Goal: Navigation & Orientation: Find specific page/section

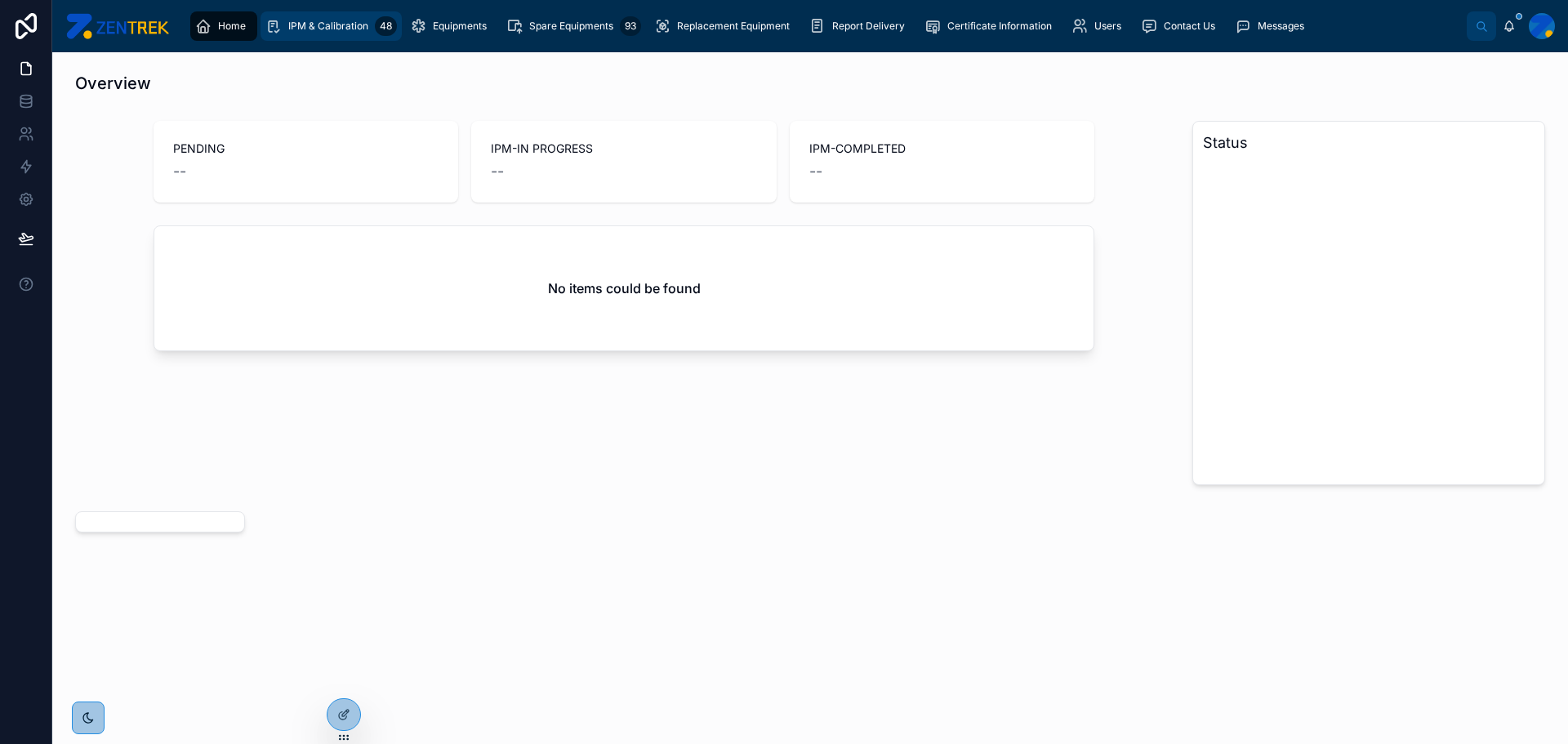
click at [333, 25] on span "IPM & Calibration" at bounding box center [329, 25] width 80 height 13
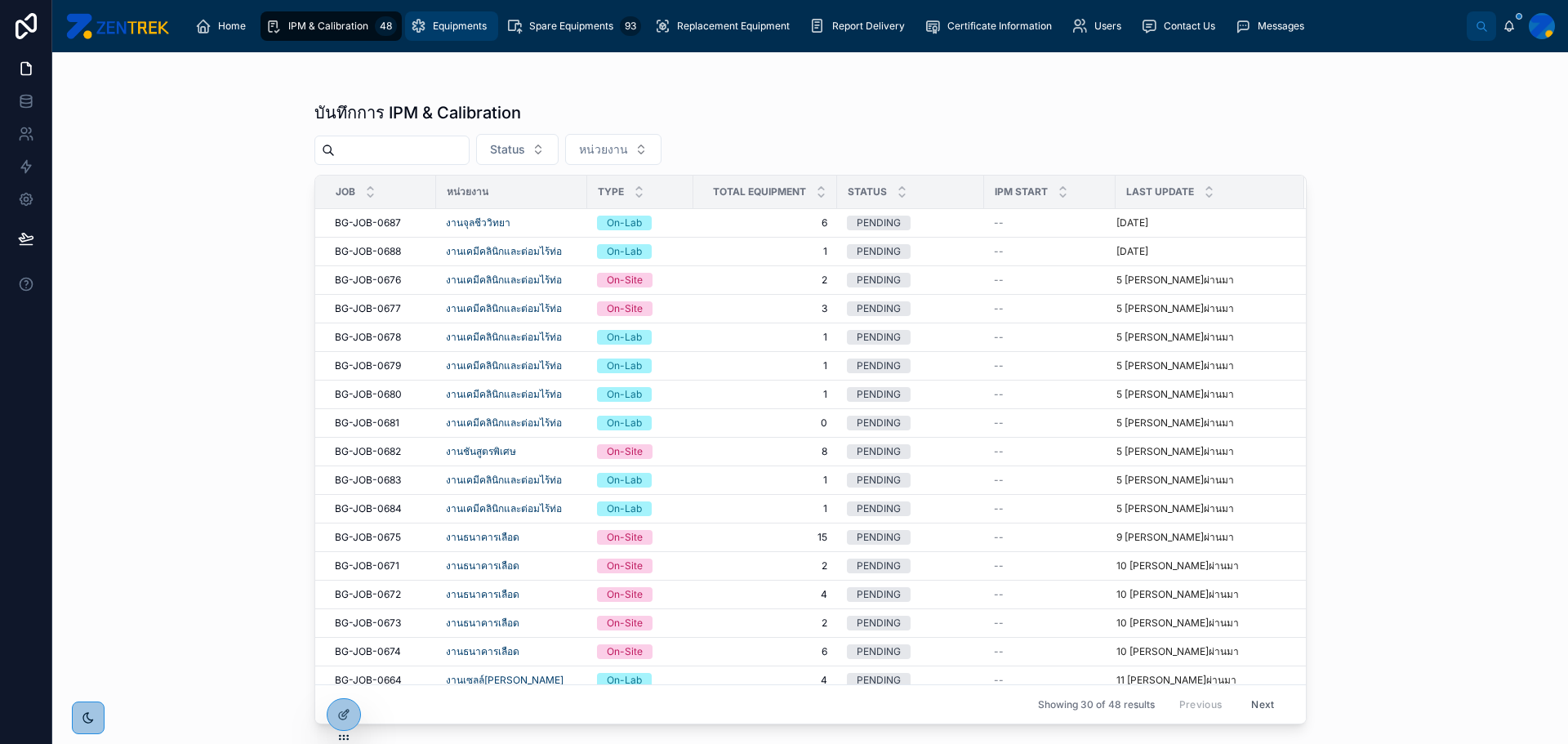
click at [412, 23] on icon "scrollable content" at bounding box center [418, 26] width 17 height 17
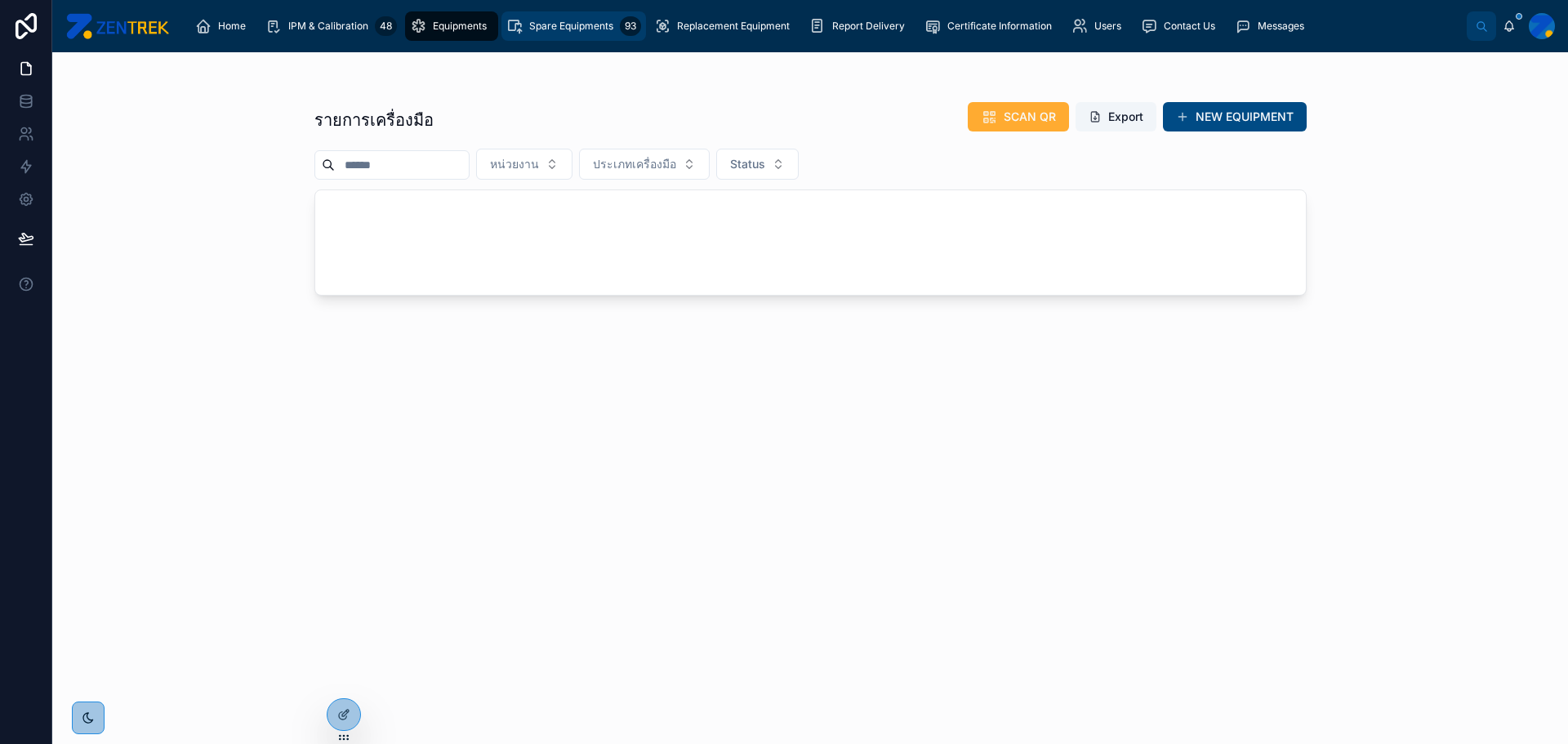
click at [574, 28] on span "Spare Equipments" at bounding box center [571, 25] width 84 height 13
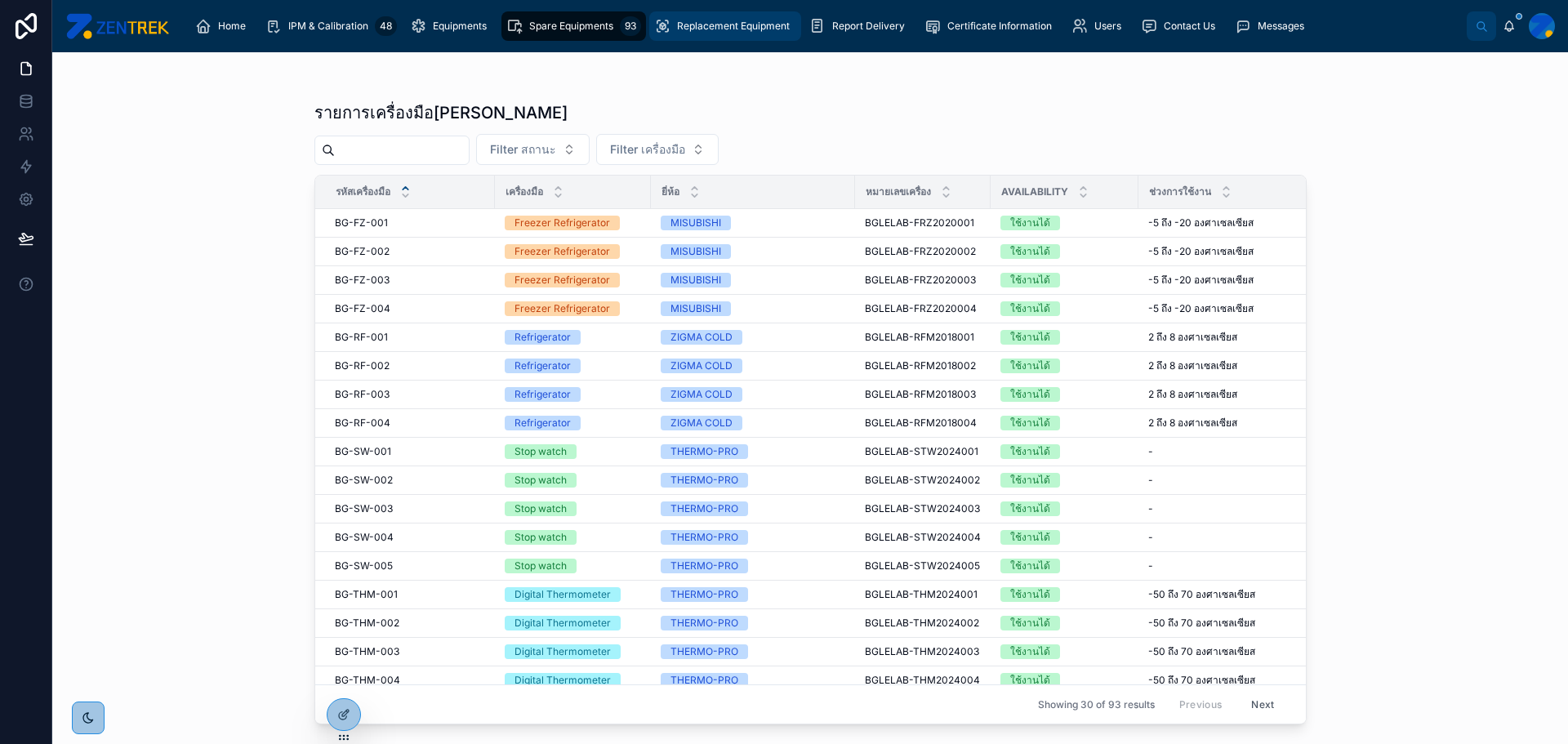
click at [686, 26] on span "Replacement Equipment" at bounding box center [733, 25] width 112 height 13
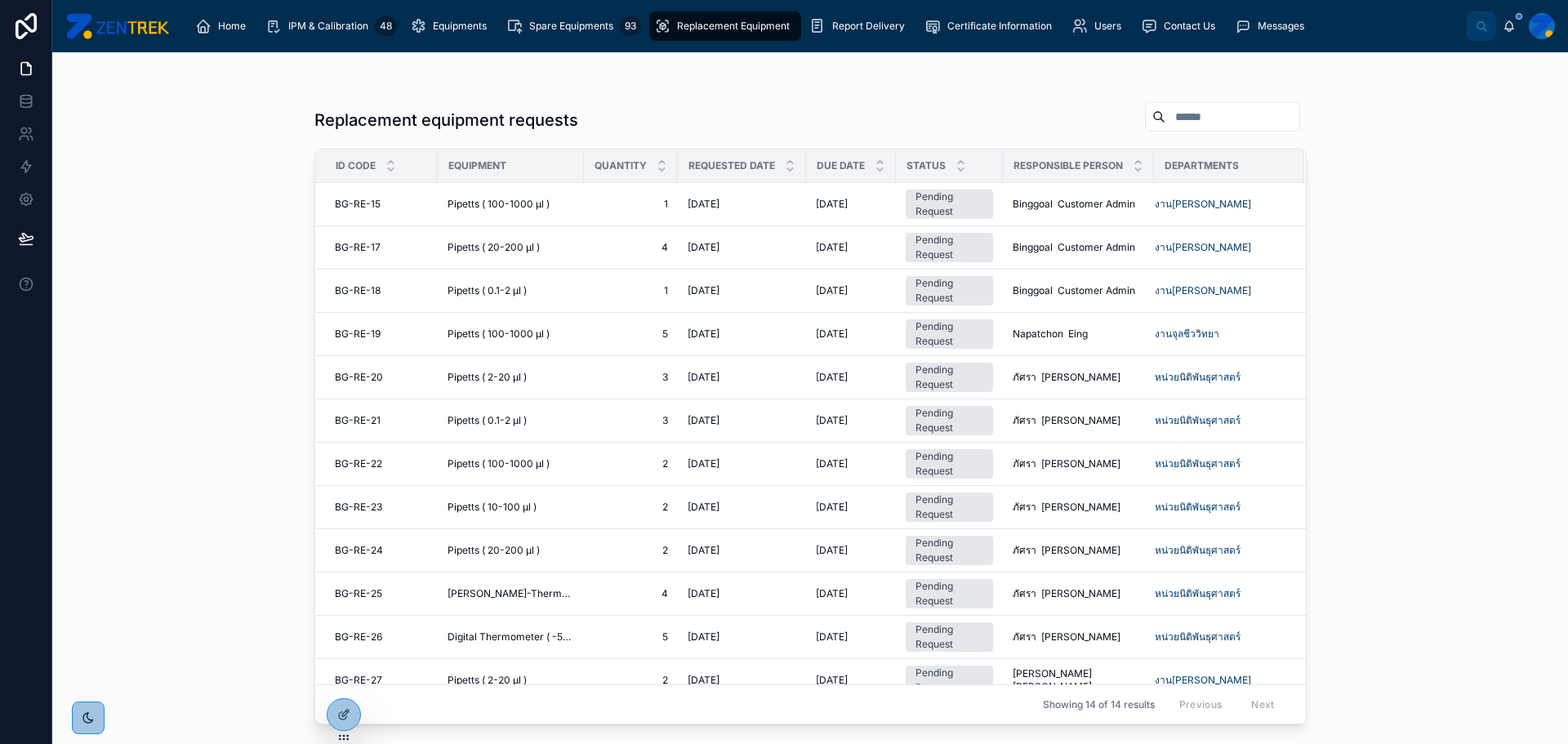
click at [1540, 31] on div at bounding box center [1542, 26] width 26 height 26
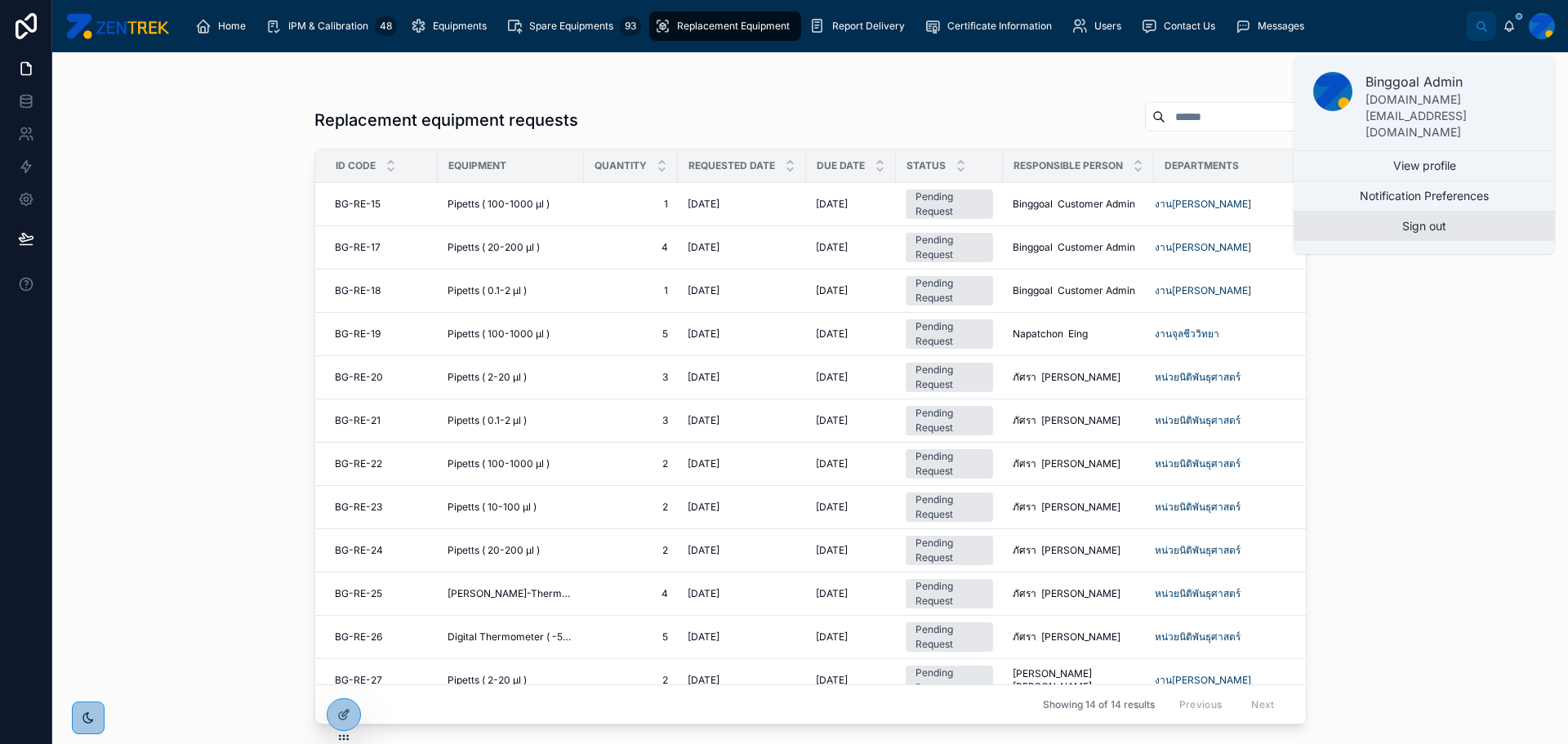
click at [1440, 212] on button "Sign out" at bounding box center [1425, 227] width 262 height 30
